Goal: Information Seeking & Learning: Learn about a topic

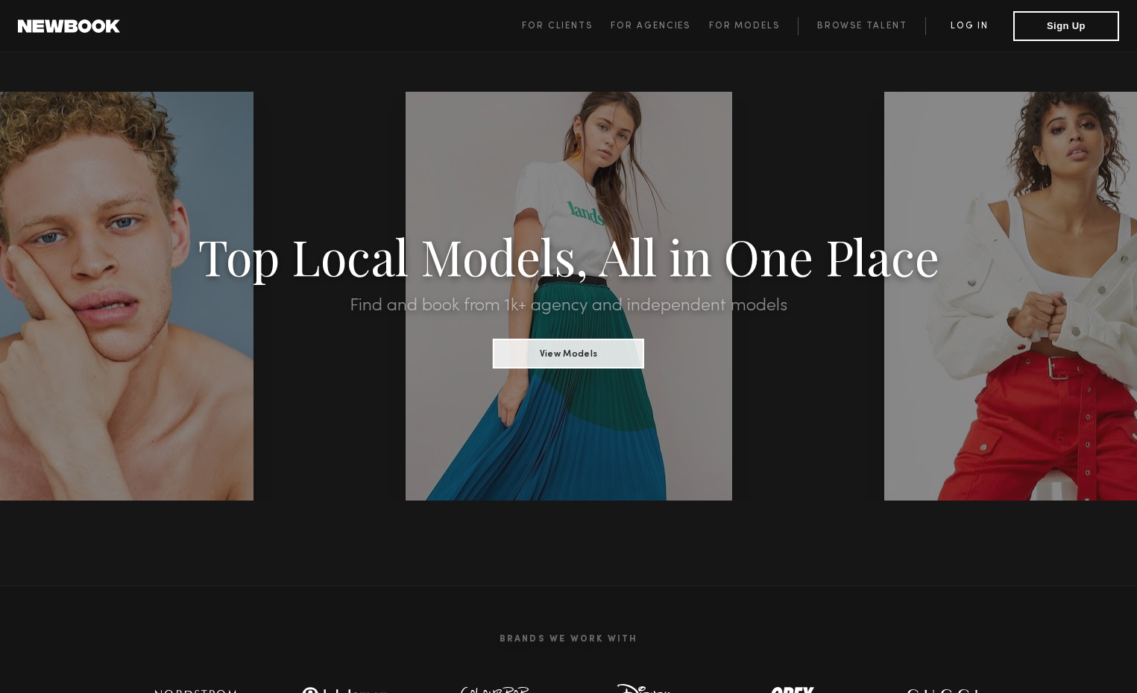
click at [952, 22] on link "Log in" at bounding box center [970, 26] width 88 height 18
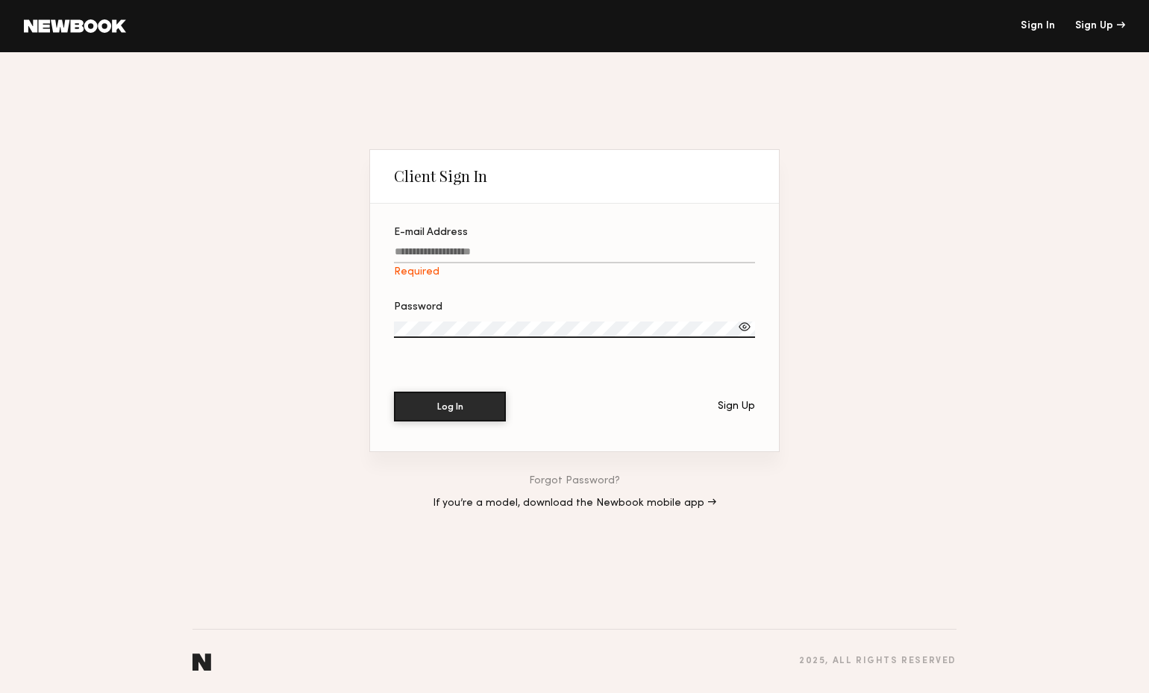
type input "**********"
click at [451, 407] on button "Log In" at bounding box center [450, 406] width 112 height 30
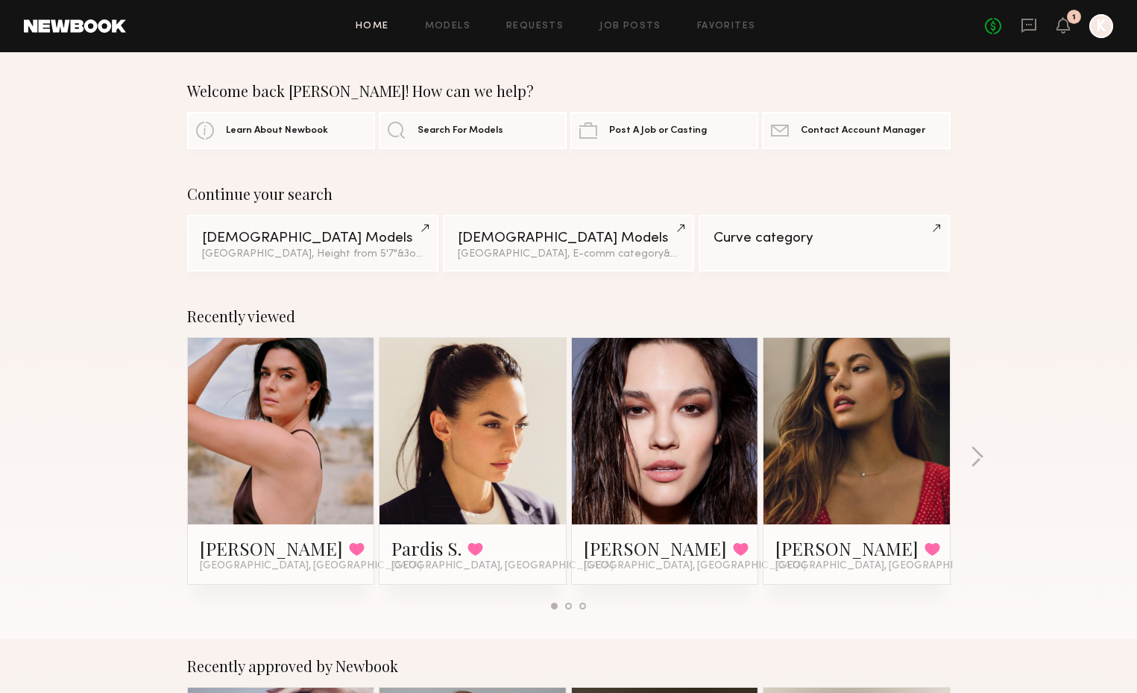
click at [862, 398] on link at bounding box center [857, 431] width 91 height 186
click at [305, 382] on link at bounding box center [281, 431] width 91 height 186
click at [568, 606] on div at bounding box center [568, 606] width 7 height 7
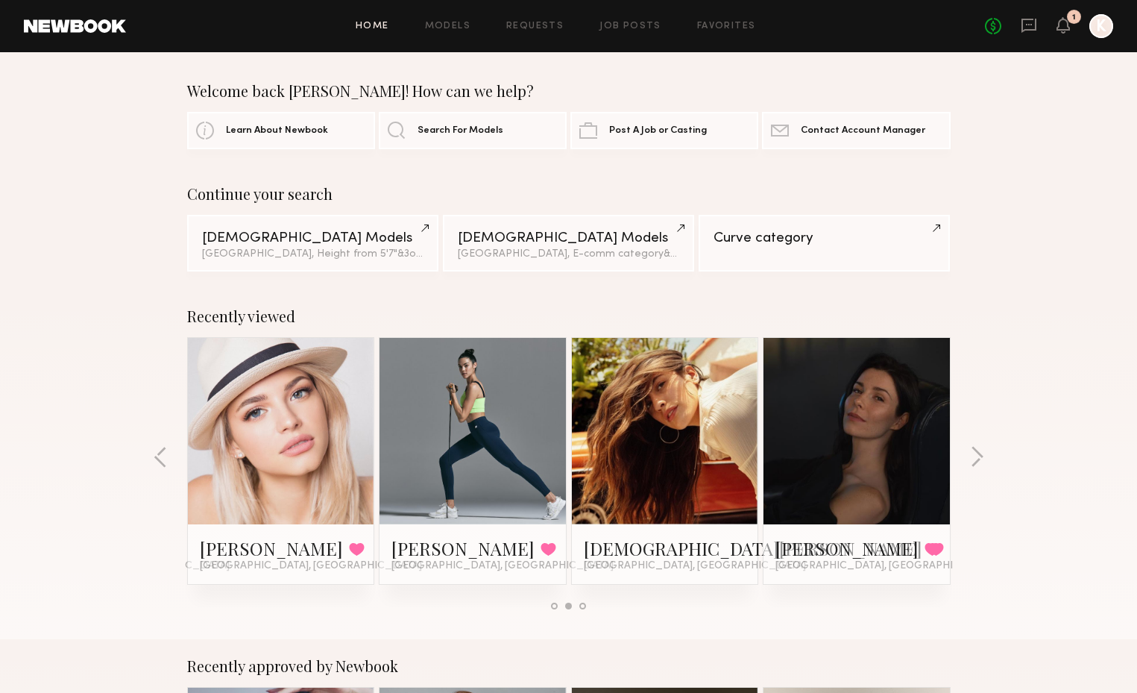
click at [586, 604] on div at bounding box center [583, 606] width 7 height 7
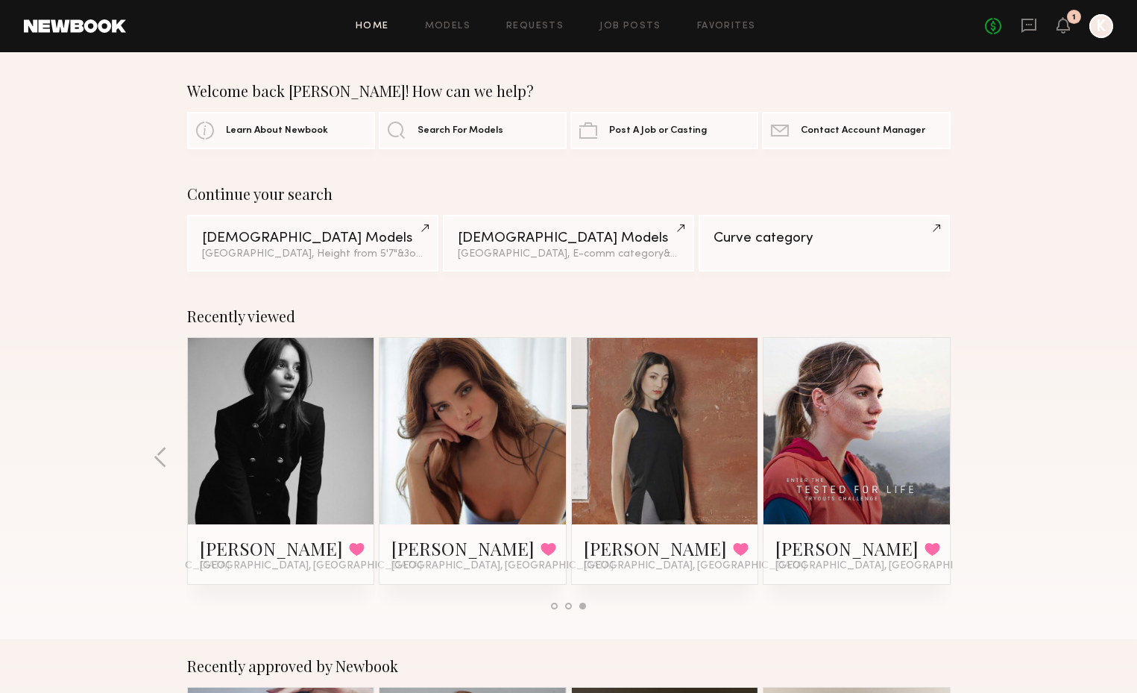
click at [1053, 226] on div "Continue your search Female Models Los Angeles, Height from 5'7" & 3 other filt…" at bounding box center [568, 228] width 1137 height 87
click at [1033, 353] on div "Recently viewed Lauren G. Favorited Los Angeles, CA Pardis S. Favorited Los Ang…" at bounding box center [568, 464] width 1137 height 350
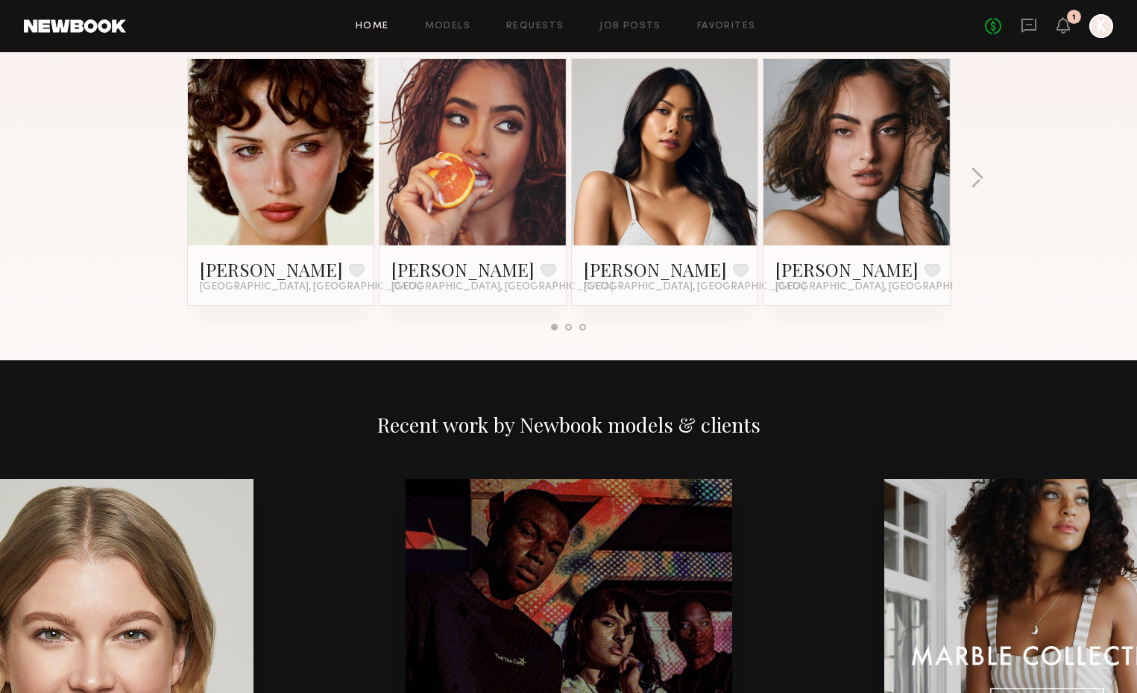
scroll to position [2021, 0]
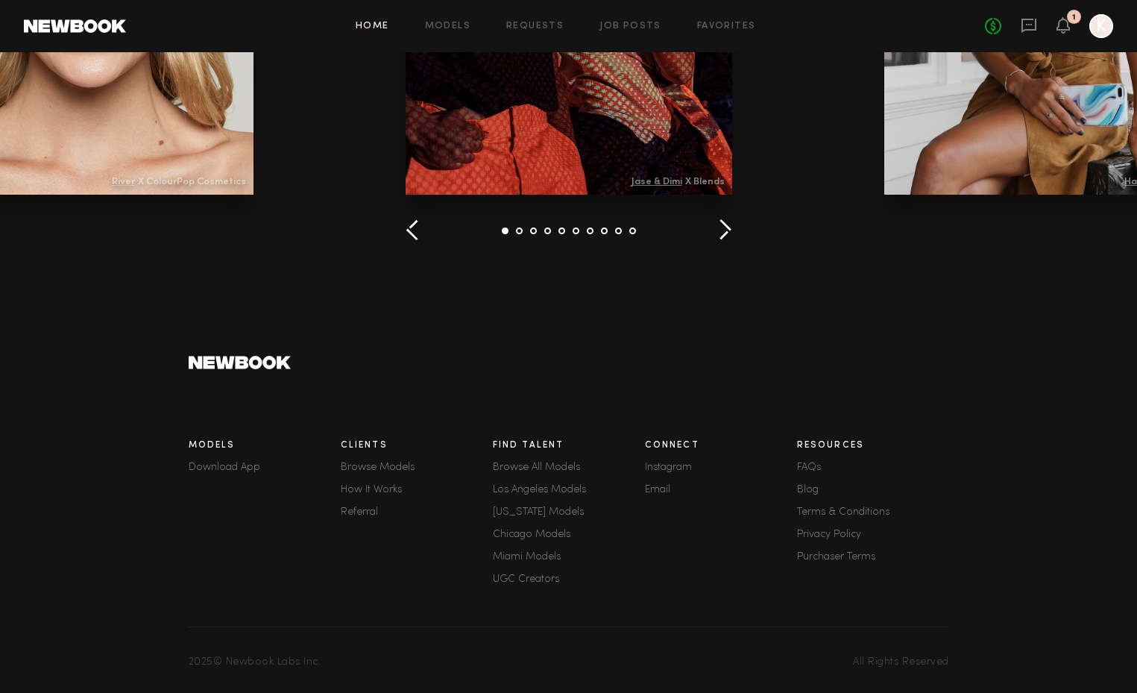
click at [837, 507] on link "Terms & Conditions" at bounding box center [873, 512] width 152 height 10
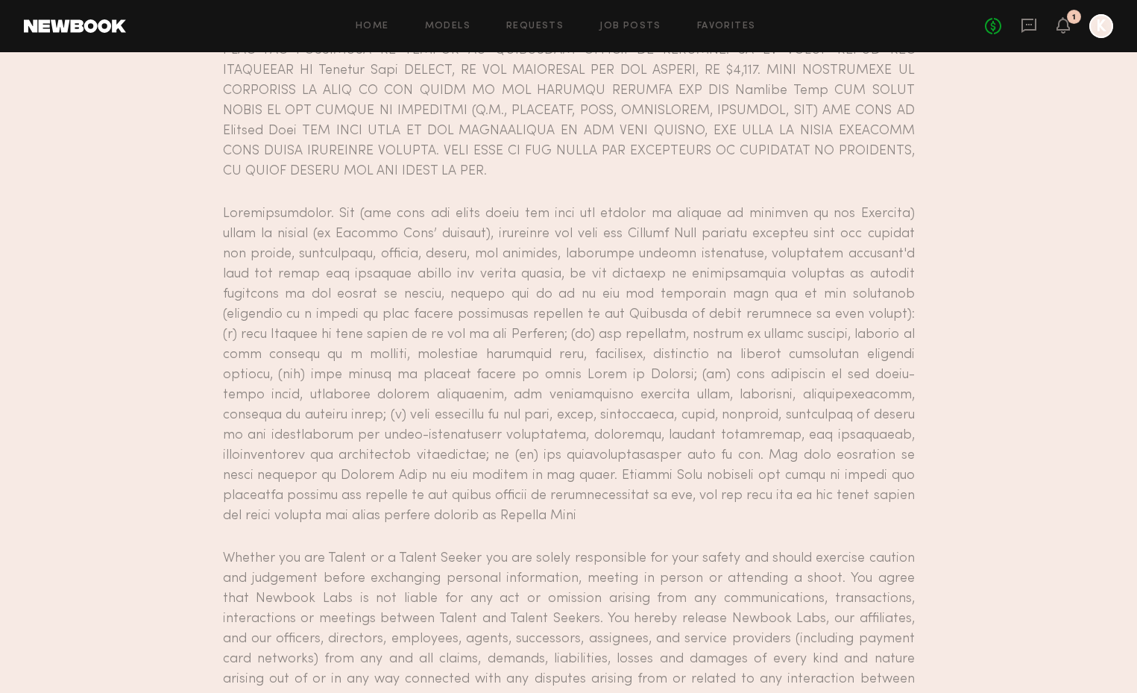
scroll to position [11018, 0]
